Goal: Transaction & Acquisition: Register for event/course

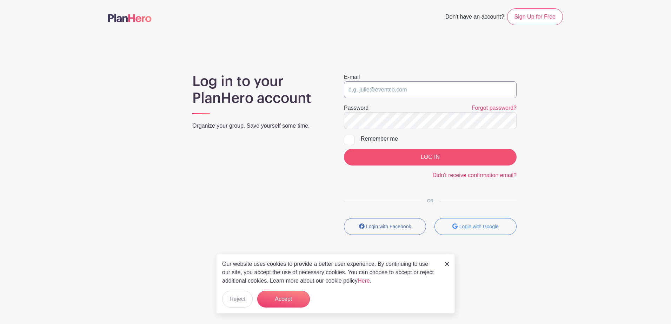
type input "[EMAIL_ADDRESS][DOMAIN_NAME][PERSON_NAME]"
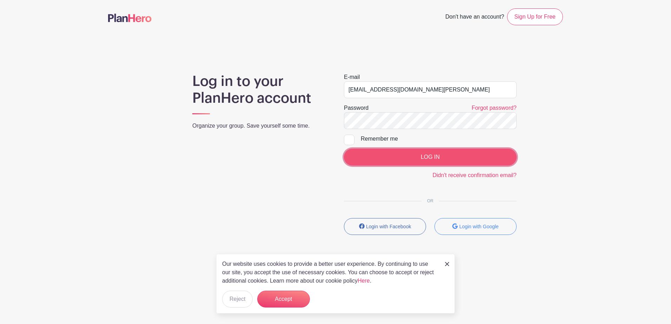
click at [429, 156] on input "LOG IN" at bounding box center [430, 157] width 173 height 17
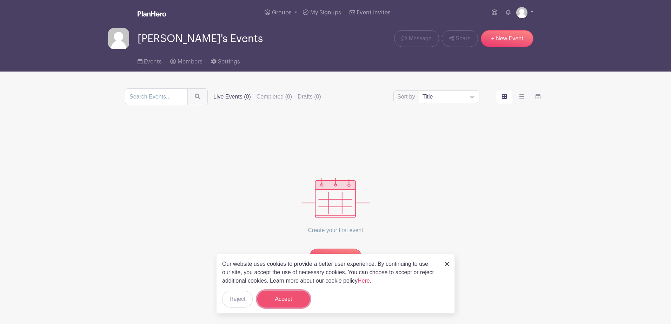
click at [287, 298] on button "Accept" at bounding box center [283, 299] width 53 height 17
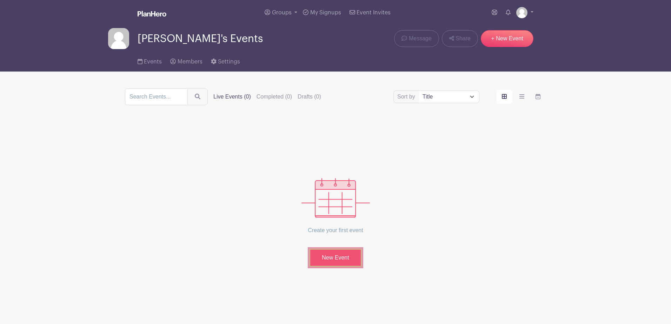
click at [334, 256] on link "New Event" at bounding box center [335, 258] width 53 height 18
click at [184, 60] on span "Members" at bounding box center [189, 62] width 25 height 6
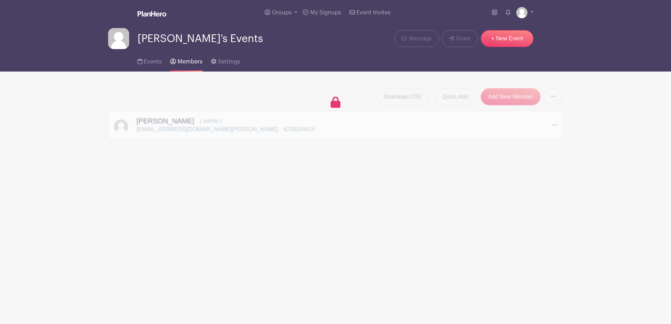
click at [213, 130] on div "Download CSV Quick Add Add New Member Send Invitations to all Pending Members […" at bounding box center [335, 113] width 455 height 51
click at [505, 36] on link "+ New Event" at bounding box center [507, 38] width 53 height 17
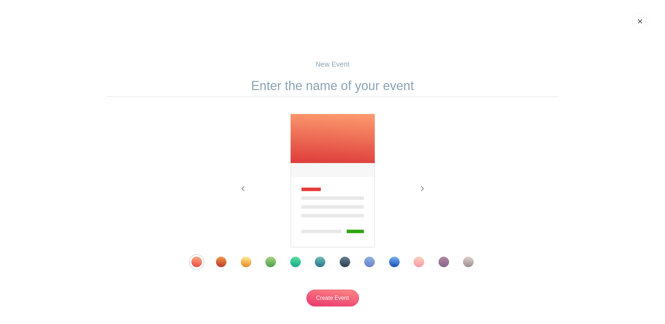
click at [640, 20] on img at bounding box center [640, 21] width 4 height 4
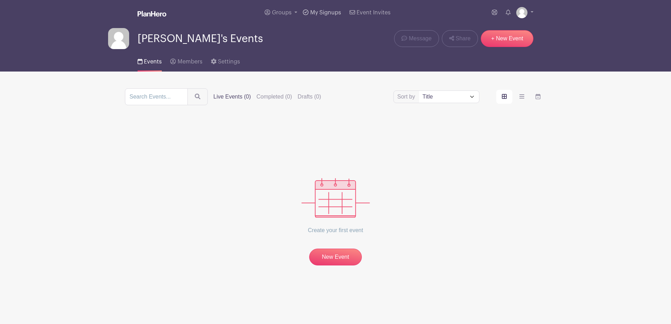
click at [324, 12] on span "My Signups" at bounding box center [325, 13] width 31 height 6
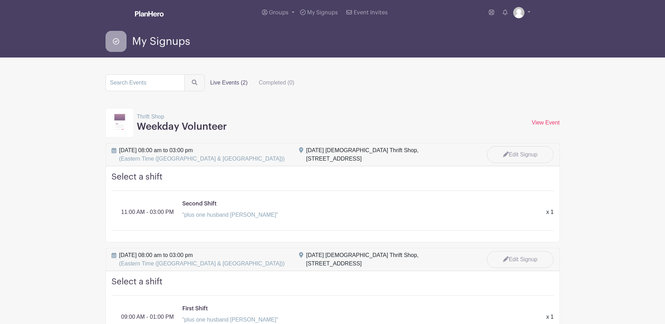
click at [122, 124] on img at bounding box center [119, 123] width 11 height 18
click at [222, 82] on label "Live Events (2)" at bounding box center [229, 83] width 49 height 14
click at [0, 0] on input "Live Events (2)" at bounding box center [0, 0] width 0 height 0
click at [153, 118] on p "Thrift Shop" at bounding box center [182, 117] width 90 height 8
click at [160, 148] on span "[DATE] 08:00 am to 03:00 pm (Eastern Time (US & [GEOGRAPHIC_DATA]))" at bounding box center [202, 154] width 166 height 17
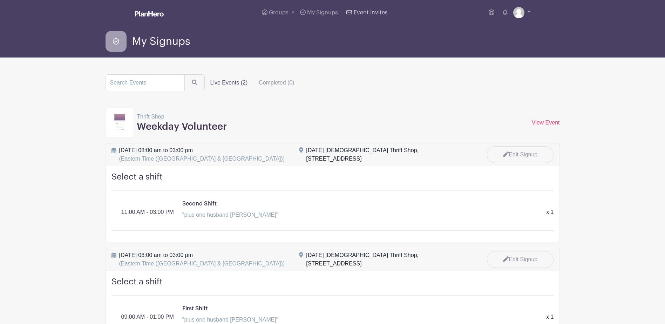
click at [365, 11] on span "Event Invites" at bounding box center [371, 13] width 34 height 6
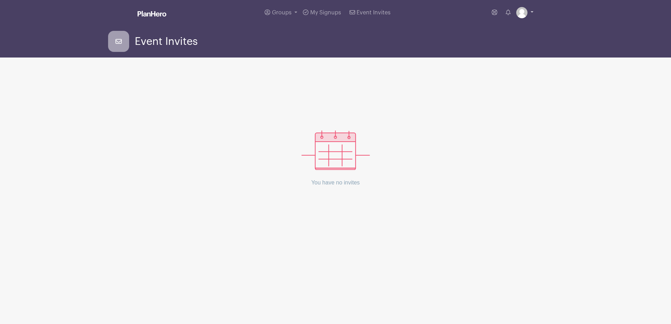
click at [531, 12] on link at bounding box center [524, 12] width 17 height 11
click at [494, 28] on link "My account" at bounding box center [504, 28] width 55 height 11
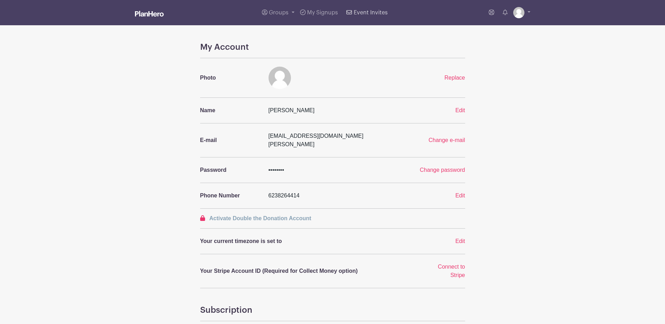
click at [367, 11] on span "Event Invites" at bounding box center [371, 13] width 34 height 6
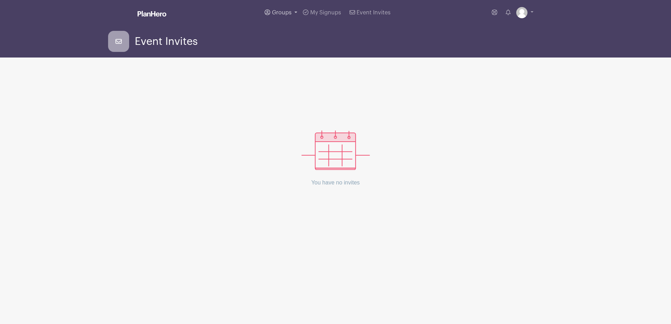
click at [277, 10] on span "Groups" at bounding box center [282, 13] width 20 height 6
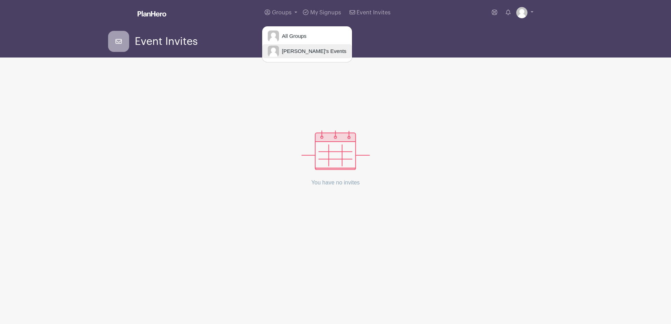
click at [301, 49] on span "[PERSON_NAME]'s Events" at bounding box center [312, 51] width 67 height 8
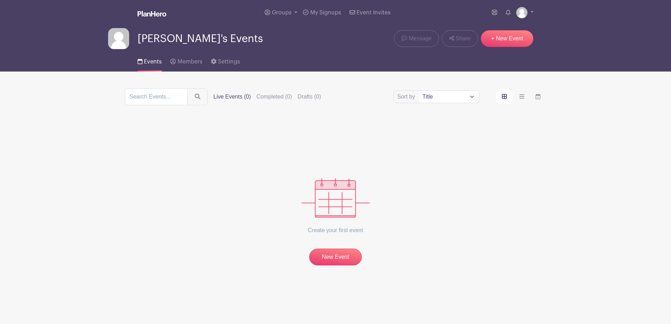
click at [472, 95] on select "Title Recently modified Newest Upcoming dates" at bounding box center [449, 97] width 60 height 12
click at [172, 96] on input "search" at bounding box center [156, 96] width 63 height 17
type input "[DATE]"
click at [197, 95] on icon "submit" at bounding box center [198, 97] width 6 height 6
click at [471, 96] on select "Title Recently modified Newest Upcoming dates" at bounding box center [449, 97] width 60 height 12
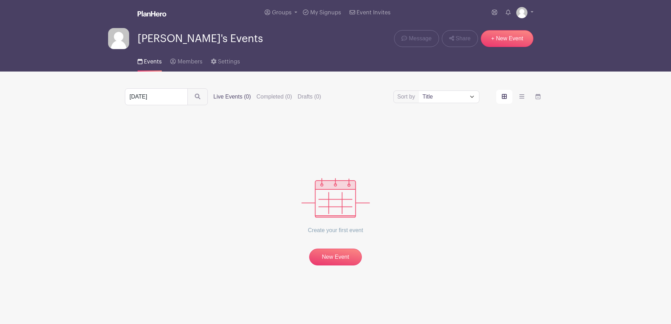
select select "last_added"
click at [419, 91] on select "Title Recently modified Newest Upcoming dates" at bounding box center [449, 97] width 60 height 12
click at [200, 96] on icon "submit" at bounding box center [198, 97] width 6 height 6
click at [523, 95] on icon "order and view" at bounding box center [521, 96] width 5 height 4
click at [0, 0] on input "order and view" at bounding box center [0, 0] width 0 height 0
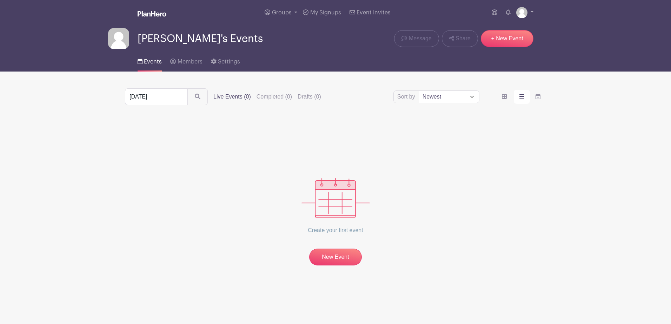
click at [520, 95] on icon "order and view" at bounding box center [521, 97] width 5 height 6
click at [0, 0] on input "order and view" at bounding box center [0, 0] width 0 height 0
click at [538, 96] on icon "order and view" at bounding box center [537, 97] width 5 height 6
click at [0, 0] on input "order and view" at bounding box center [0, 0] width 0 height 0
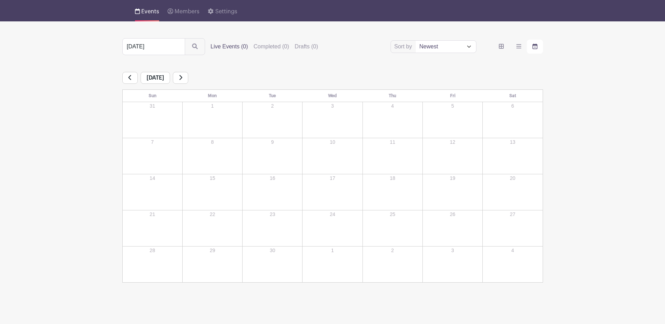
scroll to position [53, 0]
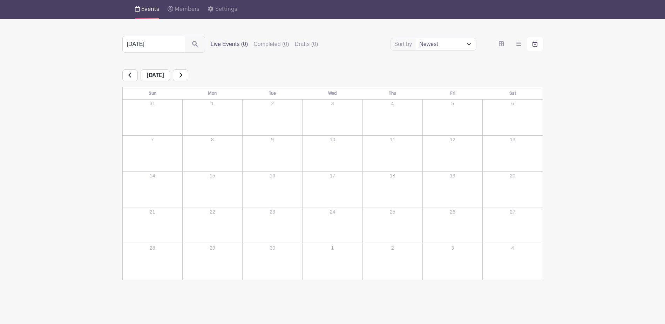
click at [271, 187] on div "16" at bounding box center [272, 189] width 59 height 35
click at [270, 187] on div "16" at bounding box center [272, 189] width 59 height 35
click at [131, 74] on link at bounding box center [129, 75] width 15 height 12
click at [182, 76] on icon at bounding box center [181, 75] width 4 height 6
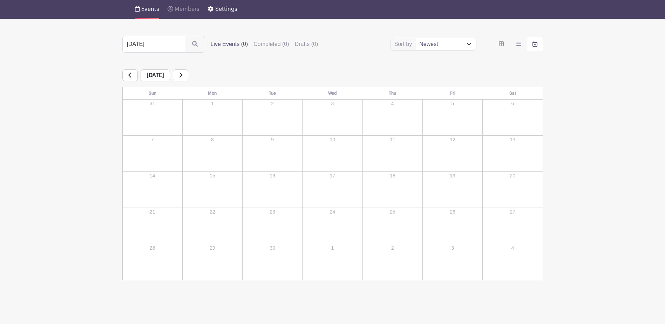
click at [221, 6] on link "Settings" at bounding box center [222, 7] width 29 height 22
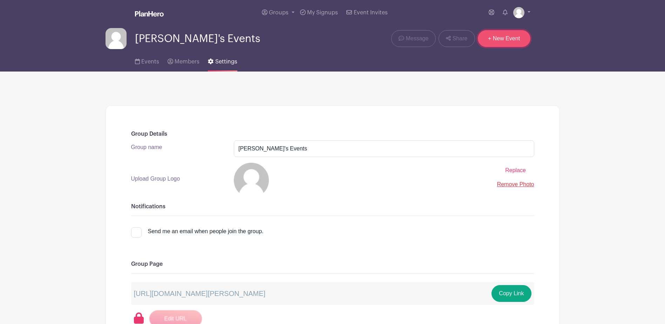
click at [504, 39] on link "+ New Event" at bounding box center [504, 38] width 53 height 17
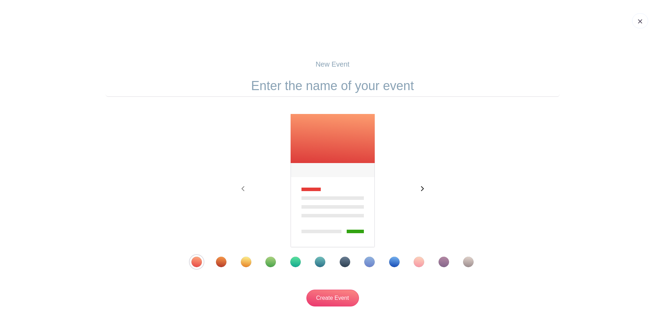
click at [423, 188] on icon "button" at bounding box center [422, 188] width 3 height 5
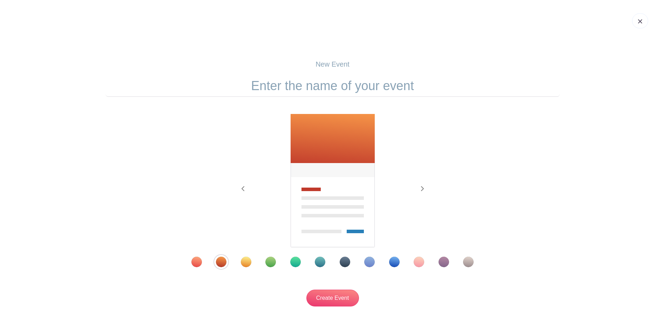
click at [641, 21] on img at bounding box center [640, 21] width 4 height 4
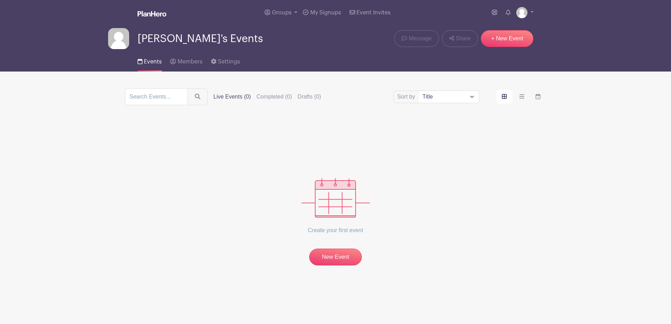
click at [151, 14] on img at bounding box center [151, 14] width 29 height 6
click at [173, 41] on span "[PERSON_NAME]'s Events" at bounding box center [199, 39] width 125 height 12
click at [504, 94] on icon "order and view" at bounding box center [504, 96] width 5 height 5
click at [0, 0] on input "order and view" at bounding box center [0, 0] width 0 height 0
click at [504, 97] on icon "order and view" at bounding box center [504, 96] width 5 height 5
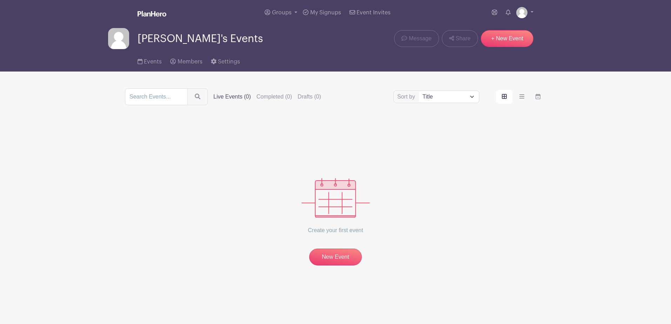
click at [0, 0] on input "order and view" at bounding box center [0, 0] width 0 height 0
click at [537, 95] on icon "order and view" at bounding box center [537, 97] width 5 height 6
click at [0, 0] on input "order and view" at bounding box center [0, 0] width 0 height 0
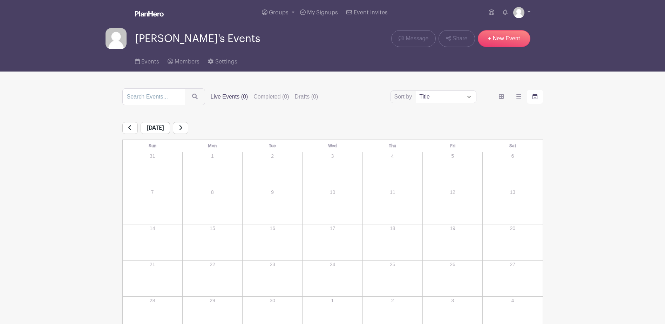
click at [268, 241] on div "16" at bounding box center [272, 242] width 59 height 35
drag, startPoint x: 268, startPoint y: 241, endPoint x: 265, endPoint y: 245, distance: 5.5
click at [265, 245] on div "16" at bounding box center [272, 242] width 59 height 35
click at [219, 247] on div "15" at bounding box center [212, 242] width 59 height 35
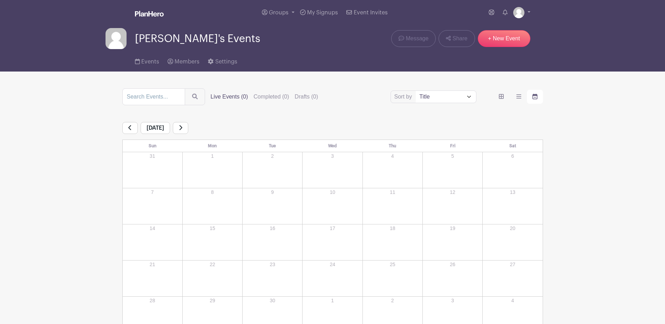
drag, startPoint x: 161, startPoint y: 244, endPoint x: 267, endPoint y: 265, distance: 108.3
click at [161, 244] on div "14" at bounding box center [152, 242] width 59 height 35
drag, startPoint x: 342, startPoint y: 249, endPoint x: 403, endPoint y: 247, distance: 61.4
click at [342, 249] on div "17" at bounding box center [332, 242] width 59 height 35
drag, startPoint x: 403, startPoint y: 247, endPoint x: 408, endPoint y: 246, distance: 5.0
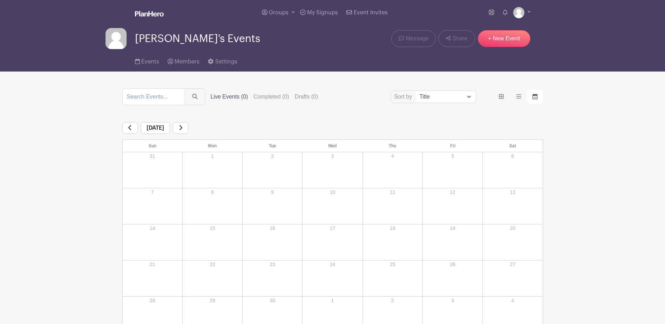
click at [405, 246] on div "18" at bounding box center [392, 242] width 59 height 35
click at [472, 247] on div "19" at bounding box center [452, 242] width 59 height 35
click at [130, 129] on icon at bounding box center [130, 128] width 4 height 6
click at [182, 128] on icon at bounding box center [181, 128] width 4 height 6
click at [281, 167] on div "2" at bounding box center [272, 170] width 59 height 35
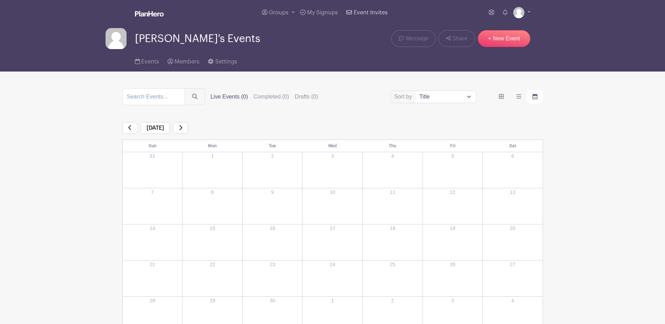
click at [366, 13] on span "Event Invites" at bounding box center [371, 13] width 34 height 6
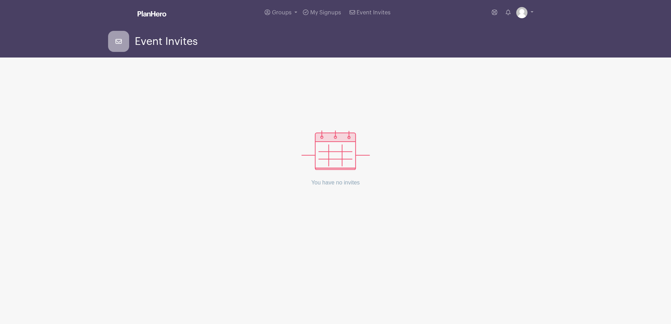
click at [338, 159] on img at bounding box center [335, 150] width 68 height 40
click at [321, 12] on span "My Signups" at bounding box center [325, 13] width 31 height 6
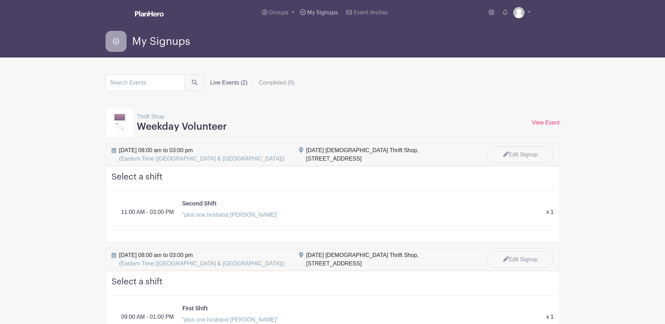
click at [303, 11] on icon at bounding box center [303, 12] width 6 height 6
click at [548, 121] on link "View Event" at bounding box center [546, 123] width 28 height 6
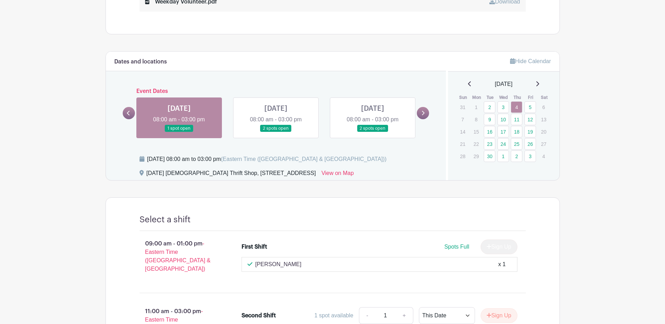
scroll to position [265, 0]
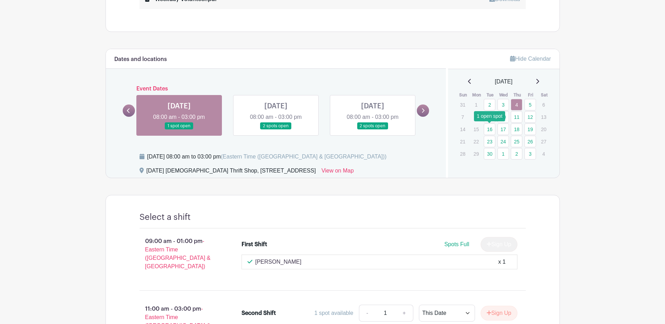
click at [489, 128] on link "16" at bounding box center [490, 129] width 12 height 12
click at [491, 128] on link "16" at bounding box center [490, 129] width 12 height 12
click at [490, 128] on link "16" at bounding box center [490, 129] width 12 height 12
click at [424, 109] on icon at bounding box center [423, 110] width 3 height 5
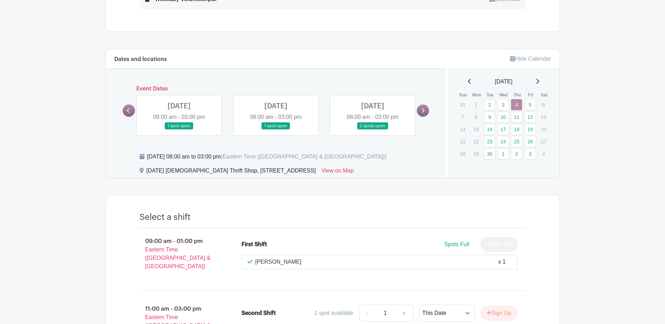
click at [423, 109] on icon at bounding box center [423, 110] width 3 height 5
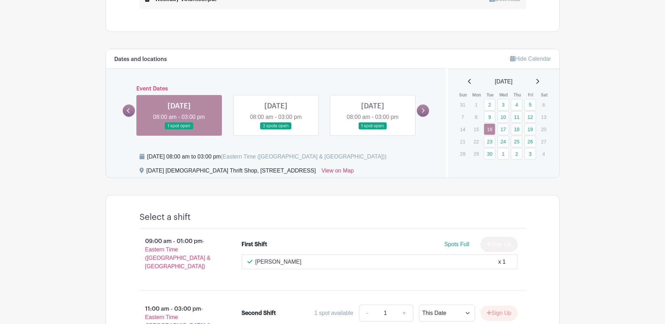
click at [179, 130] on link at bounding box center [179, 130] width 0 height 0
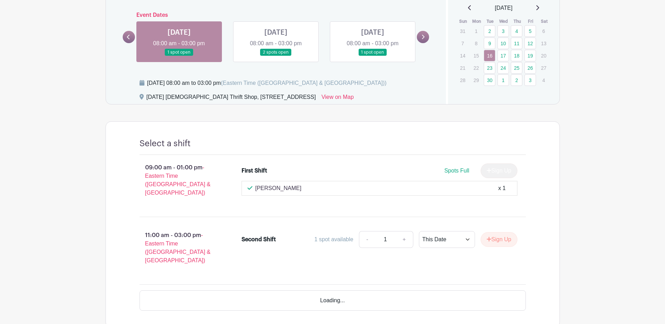
scroll to position [351, 0]
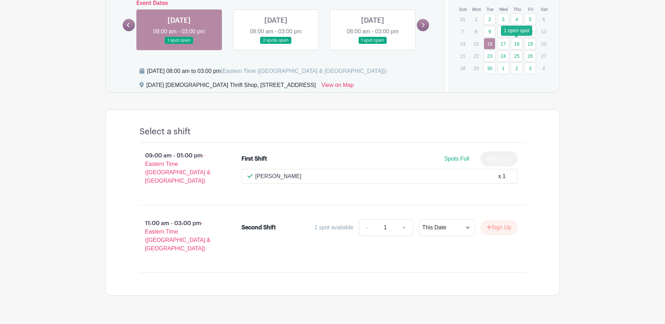
click at [517, 42] on link "18" at bounding box center [517, 44] width 12 height 12
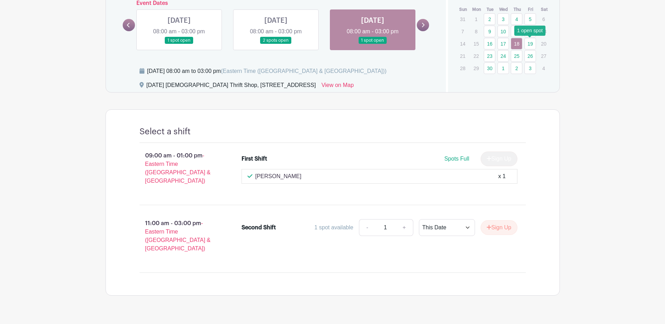
click at [531, 43] on link "19" at bounding box center [531, 44] width 12 height 12
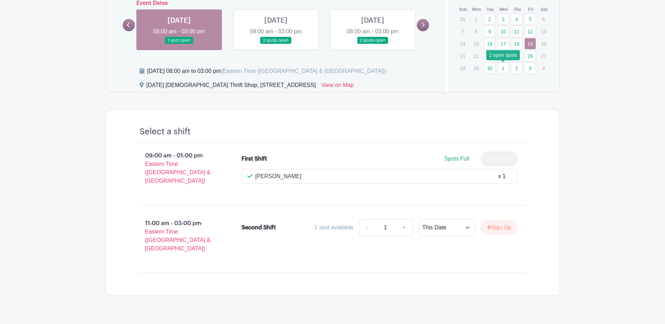
click at [504, 67] on link "1" at bounding box center [504, 68] width 12 height 12
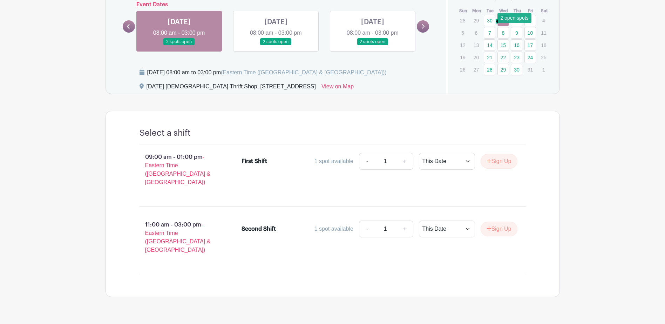
click at [490, 19] on link "30" at bounding box center [490, 21] width 12 height 12
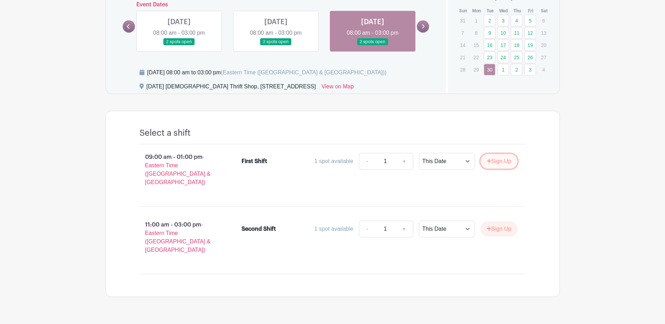
click at [491, 160] on button "Sign Up" at bounding box center [499, 161] width 37 height 15
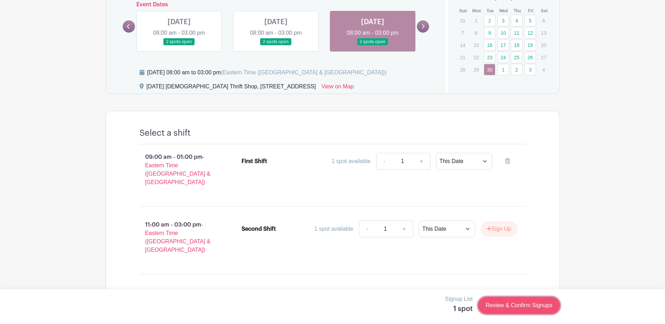
click at [519, 304] on link "Review & Confirm Signups" at bounding box center [518, 305] width 81 height 17
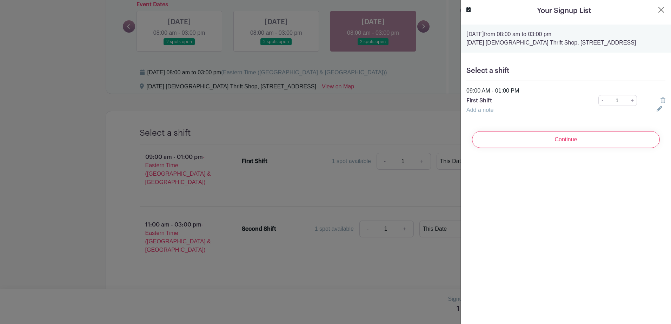
click at [476, 109] on link "Add a note" at bounding box center [479, 110] width 27 height 6
click at [488, 114] on input "text" at bounding box center [557, 114] width 182 height 17
type input "plus one husband [PERSON_NAME]"
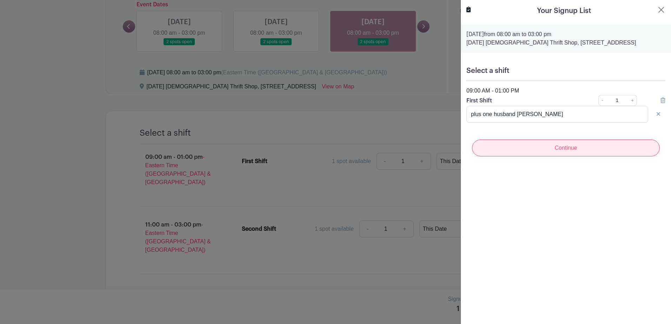
click at [563, 147] on input "Continue" at bounding box center [566, 148] width 188 height 17
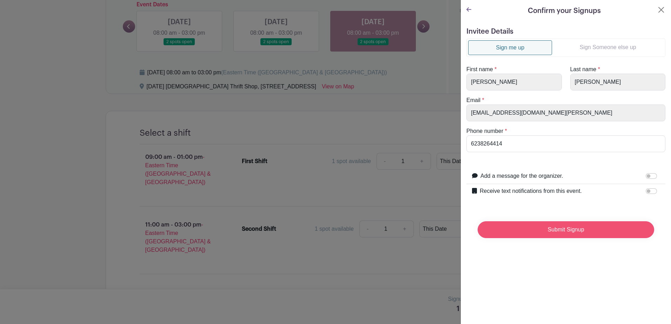
click at [562, 230] on input "Submit Signup" at bounding box center [565, 229] width 176 height 17
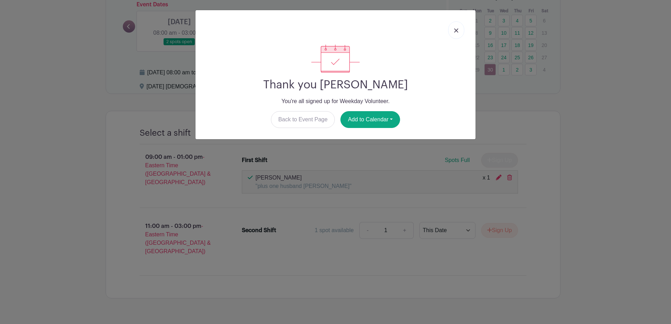
click at [456, 29] on img at bounding box center [456, 30] width 4 height 4
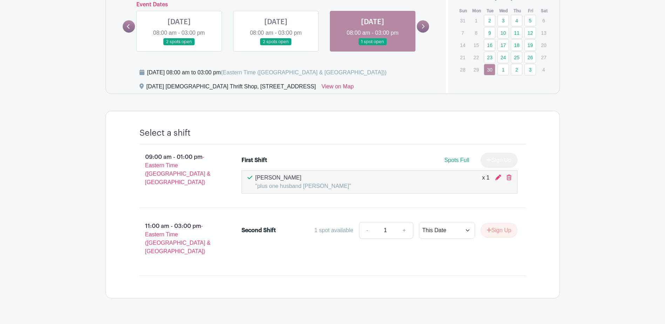
click at [423, 28] on icon at bounding box center [423, 26] width 3 height 5
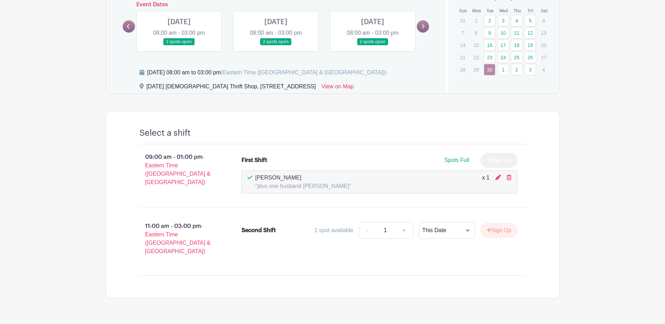
click at [423, 28] on icon at bounding box center [423, 26] width 3 height 5
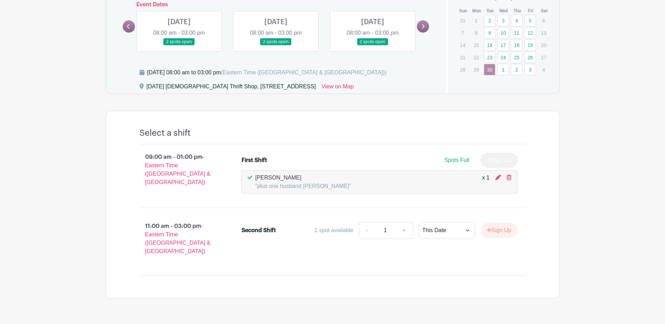
click at [423, 28] on icon at bounding box center [423, 26] width 3 height 5
click at [179, 46] on link at bounding box center [179, 46] width 0 height 0
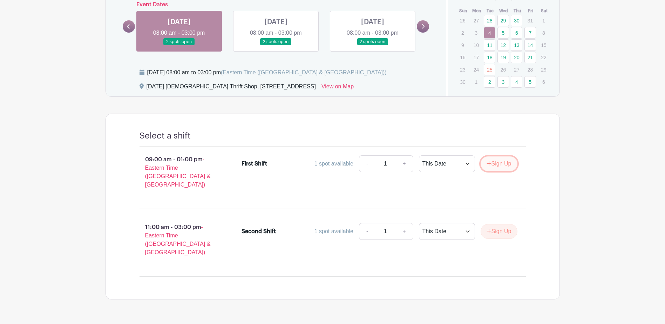
click at [498, 163] on button "Sign Up" at bounding box center [499, 163] width 37 height 15
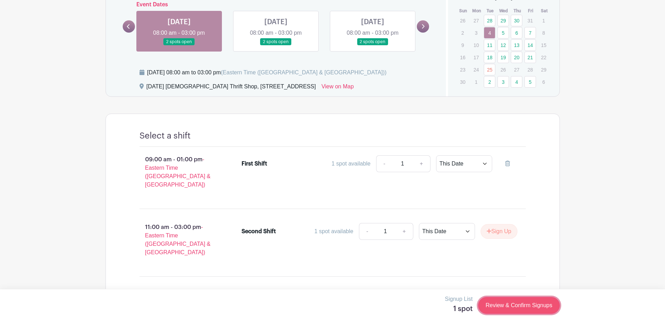
click at [520, 303] on link "Review & Confirm Signups" at bounding box center [518, 305] width 81 height 17
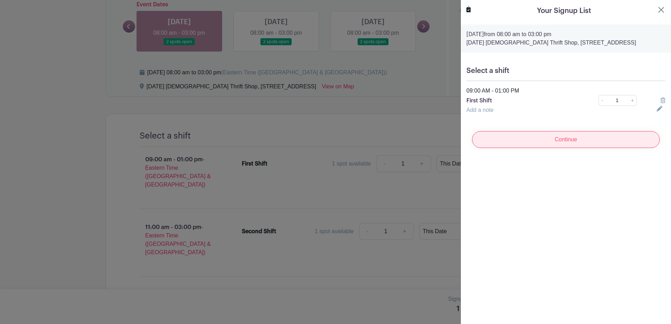
click at [564, 137] on input "Continue" at bounding box center [566, 139] width 188 height 17
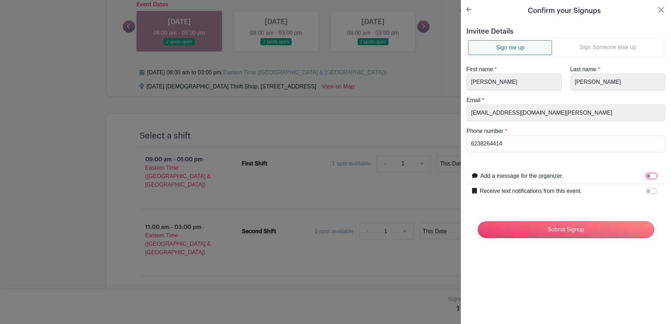
click at [649, 176] on input "Add a message for the organizer." at bounding box center [650, 176] width 11 height 6
checkbox input "true"
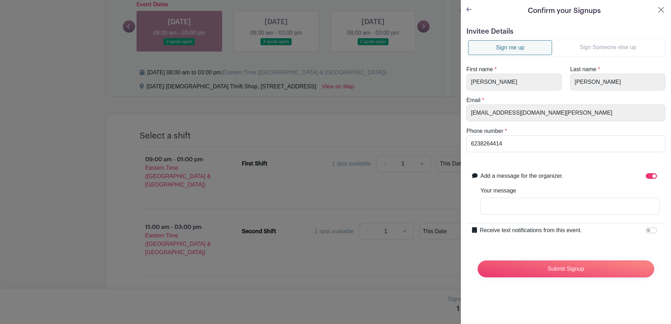
click at [468, 9] on icon at bounding box center [468, 9] width 5 height 4
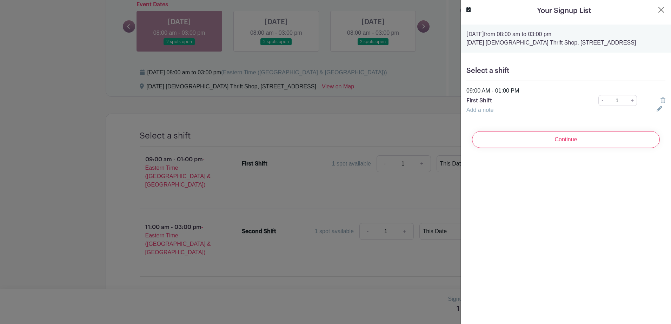
click at [473, 110] on link "Add a note" at bounding box center [479, 110] width 27 height 6
click at [480, 117] on input "text" at bounding box center [557, 114] width 182 height 17
type input "plus one husband [PERSON_NAME]"
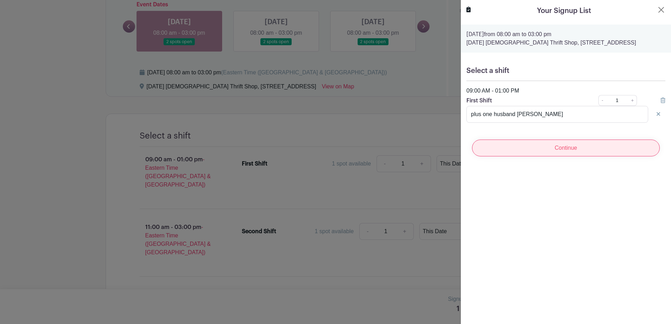
click at [564, 149] on input "Continue" at bounding box center [566, 148] width 188 height 17
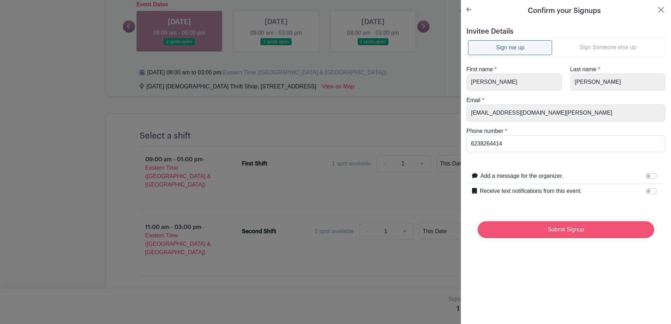
click at [556, 229] on input "Submit Signup" at bounding box center [565, 229] width 176 height 17
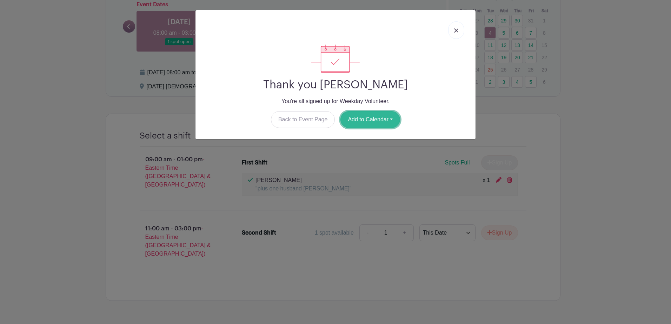
click at [365, 117] on button "Add to Calendar" at bounding box center [370, 119] width 60 height 17
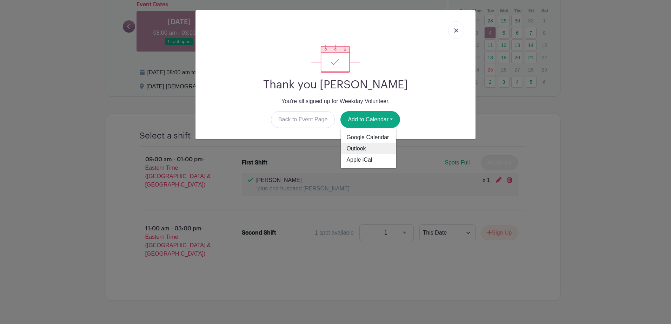
click at [355, 147] on link "Outlook" at bounding box center [368, 148] width 55 height 11
click at [456, 29] on img at bounding box center [456, 30] width 4 height 4
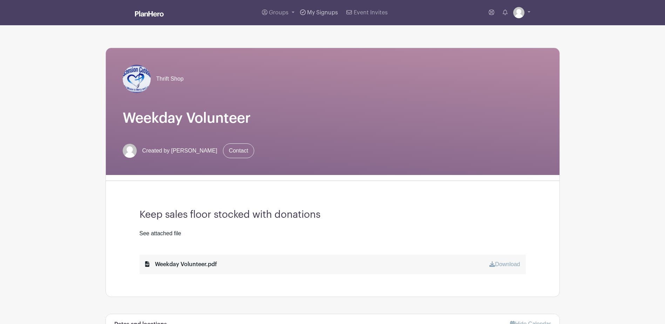
click at [319, 13] on span "My Signups" at bounding box center [322, 13] width 31 height 6
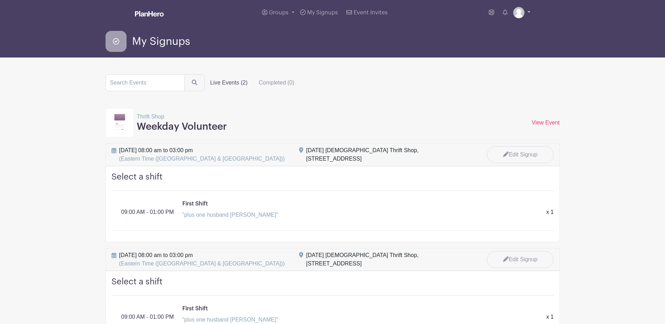
click at [520, 13] on img at bounding box center [518, 12] width 11 height 11
click at [492, 47] on link "Logout" at bounding box center [502, 46] width 55 height 11
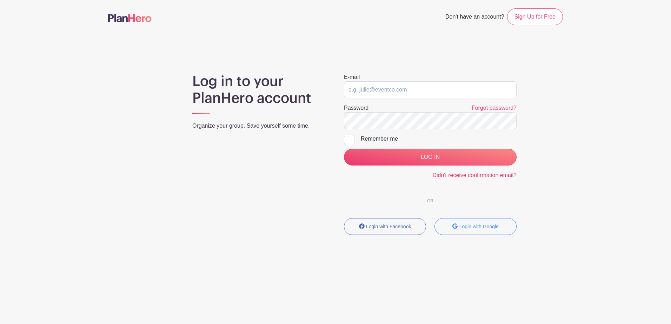
type input "[EMAIL_ADDRESS][DOMAIN_NAME][PERSON_NAME]"
